Goal: Task Accomplishment & Management: Manage account settings

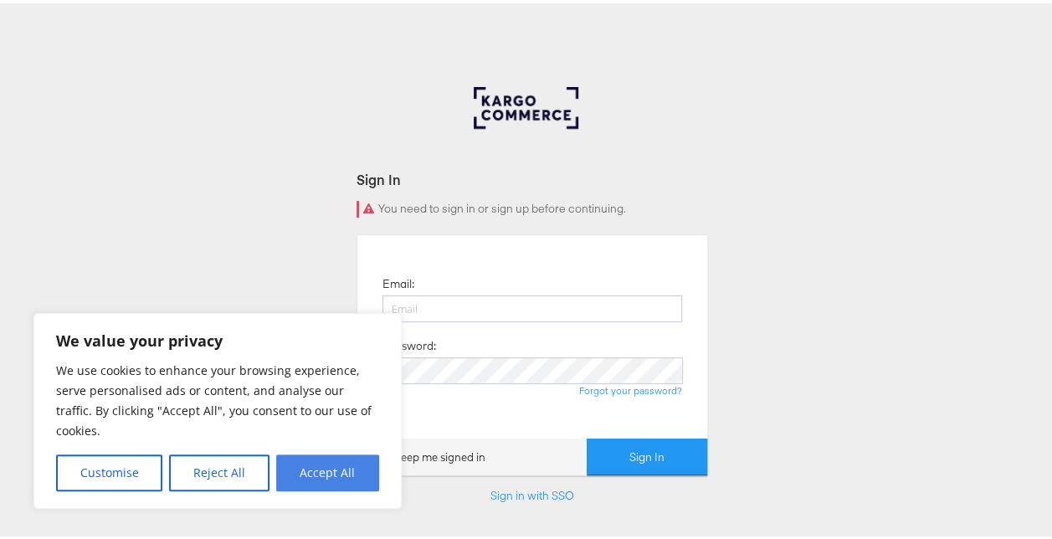
click at [351, 460] on button "Accept All" at bounding box center [327, 469] width 103 height 37
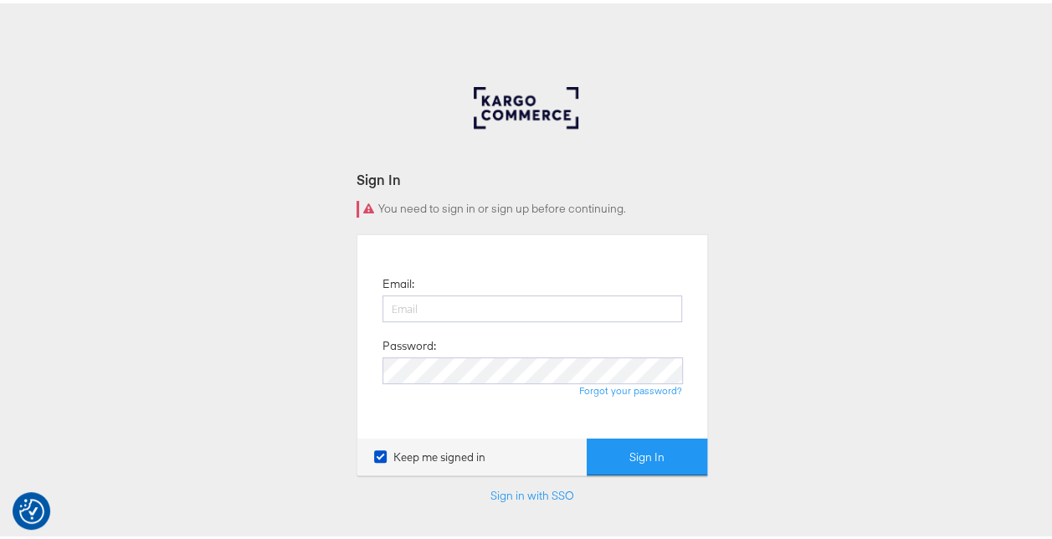
checkbox input "true"
click at [491, 315] on input "email" at bounding box center [533, 305] width 300 height 27
type input "imaan.ghauri@mindshareworld.com"
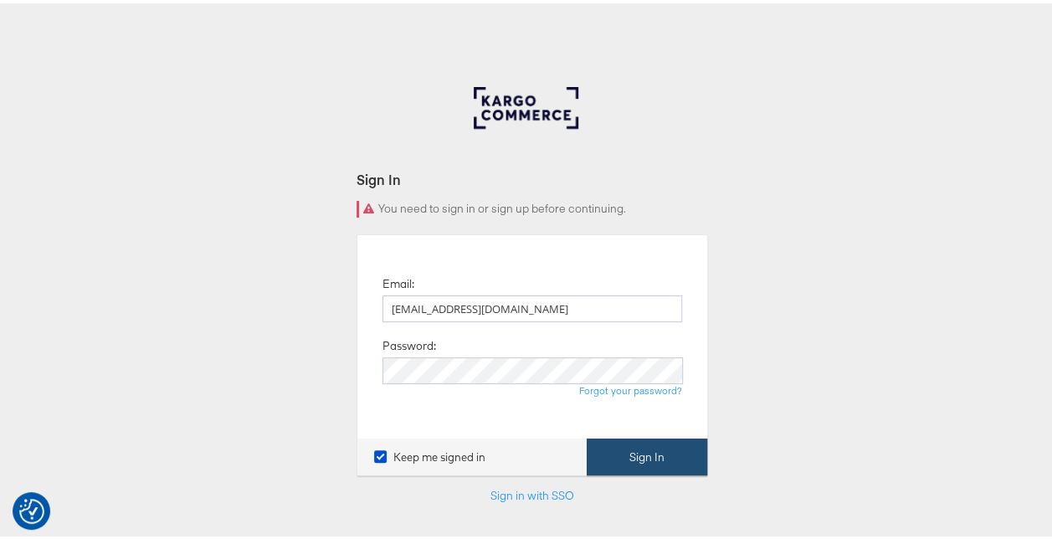
click at [655, 457] on button "Sign In" at bounding box center [647, 454] width 121 height 38
click at [636, 440] on button "Sign In" at bounding box center [647, 454] width 121 height 38
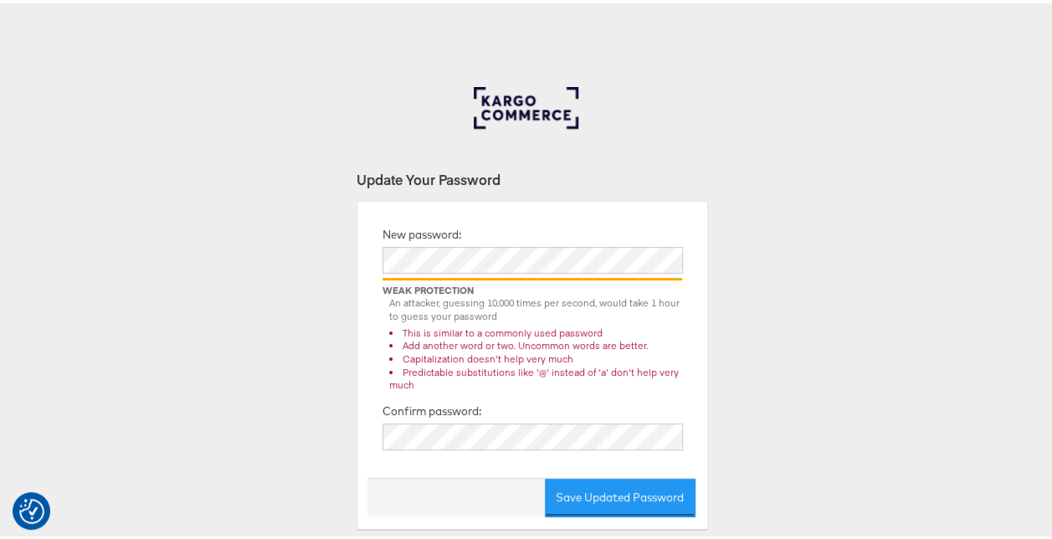
click at [755, 337] on div "Update Your Password New password: Weak Protection An attacker, guessing 10,000…" at bounding box center [532, 502] width 1065 height 837
click at [279, 409] on div "Update Your Password New password: Weak Protection An attacker, guessing 10,000…" at bounding box center [532, 502] width 1065 height 837
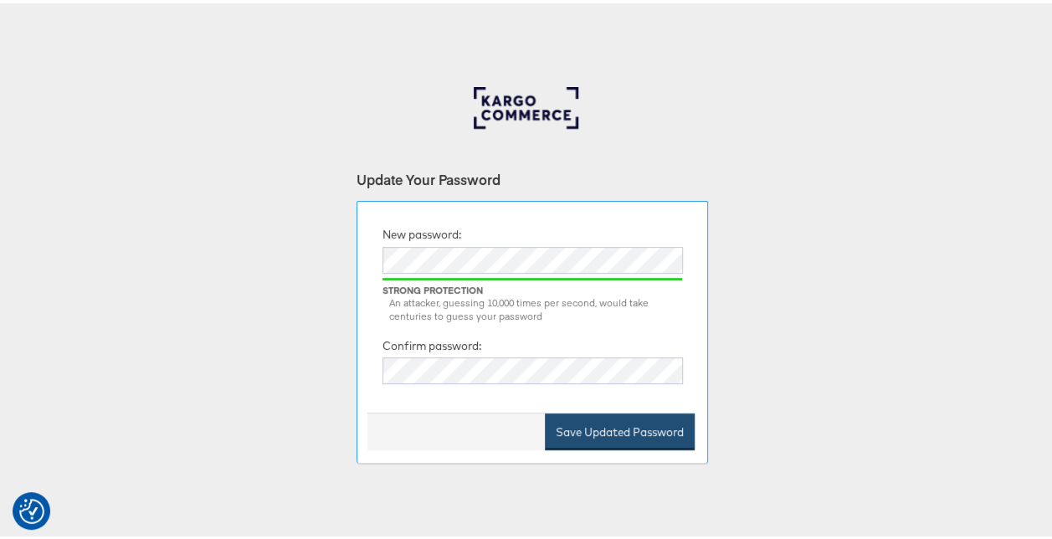
click at [578, 433] on button "Save Updated Password" at bounding box center [620, 429] width 150 height 38
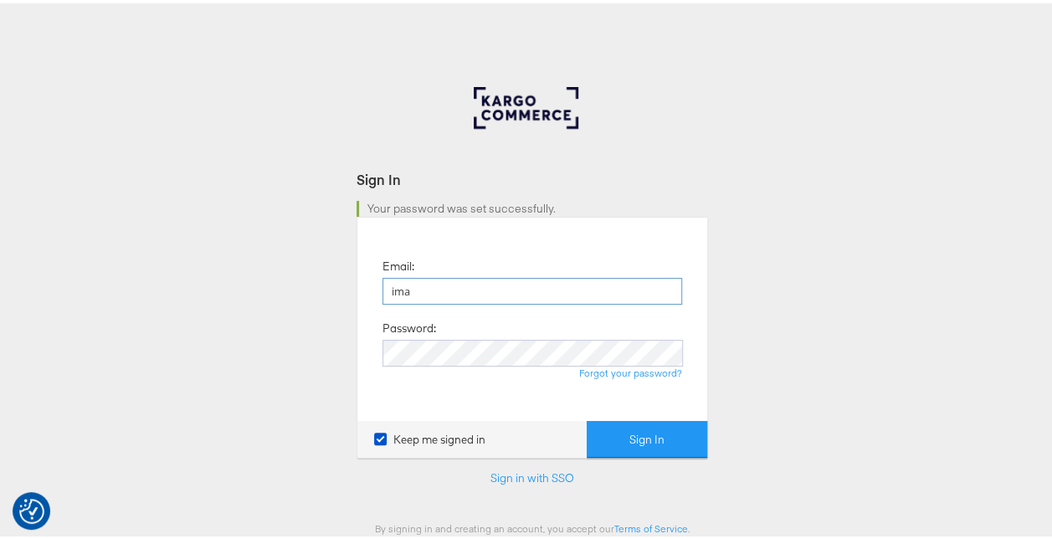
type input "[EMAIL_ADDRESS][DOMAIN_NAME]"
click at [663, 450] on button "Sign In" at bounding box center [647, 437] width 121 height 38
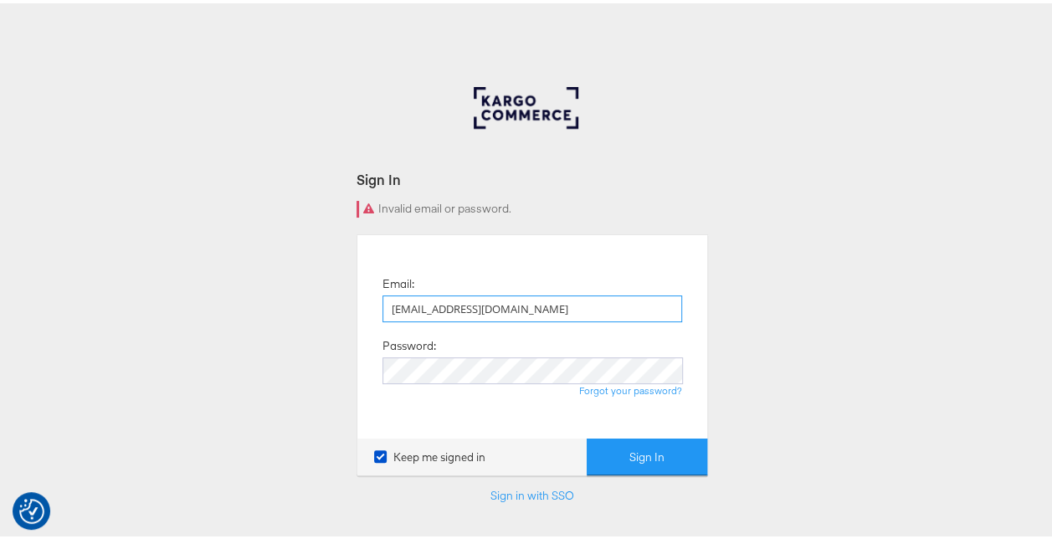
click at [542, 304] on input "imaan.ghauri@mindshareworld.com" at bounding box center [533, 305] width 300 height 27
type input "imaan.ghauri@wppmedia.com"
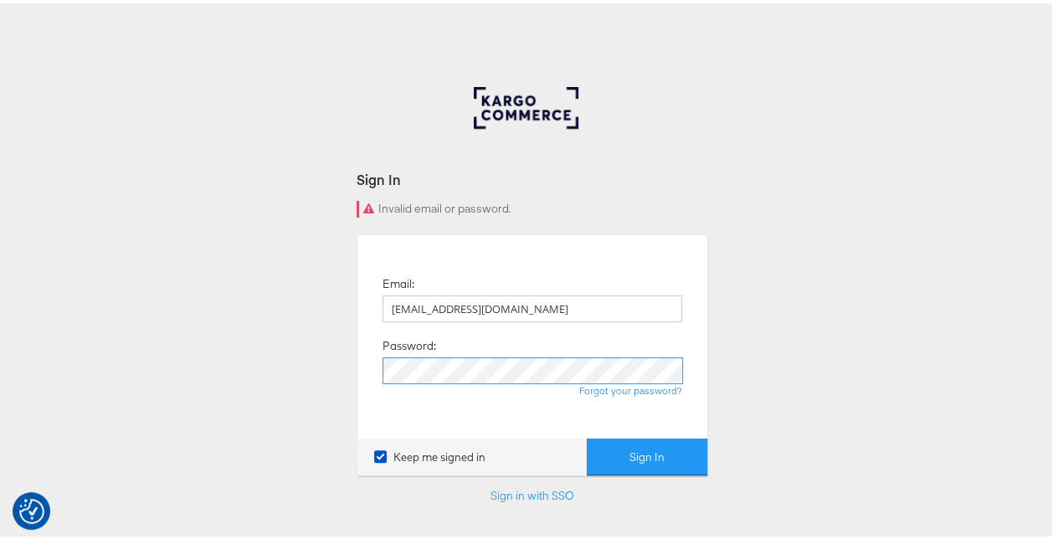
click at [587, 435] on button "Sign In" at bounding box center [647, 454] width 121 height 38
